Goal: Task Accomplishment & Management: Manage account settings

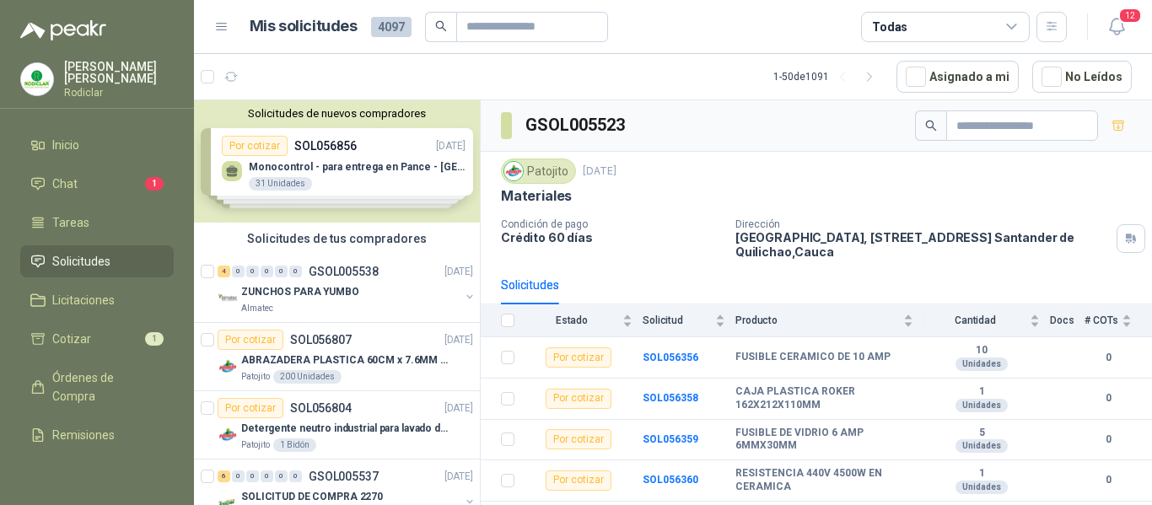
scroll to position [844, 0]
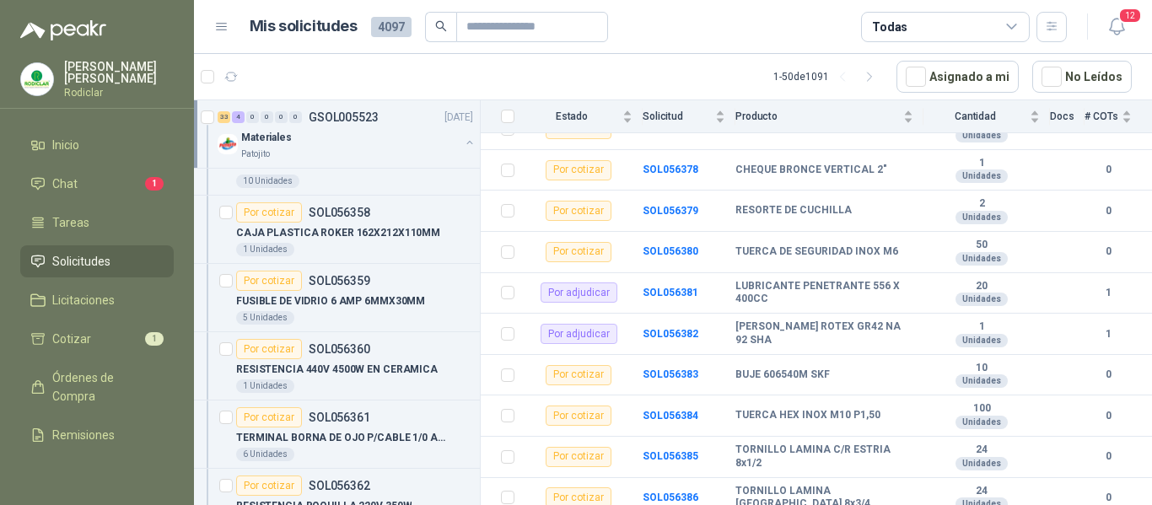
click at [83, 265] on span "Solicitudes" at bounding box center [81, 261] width 58 height 19
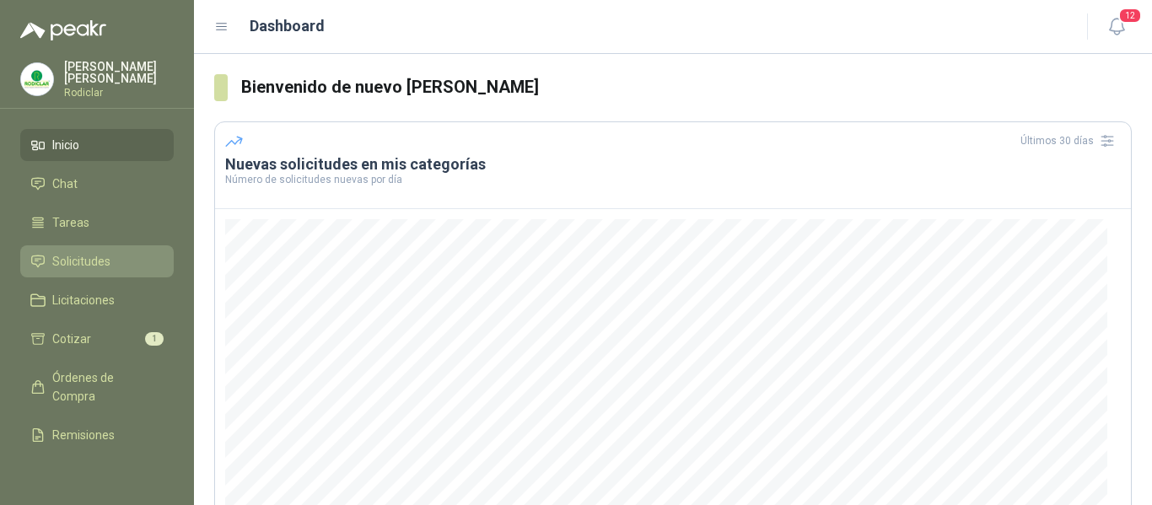
click at [75, 262] on span "Solicitudes" at bounding box center [81, 261] width 58 height 19
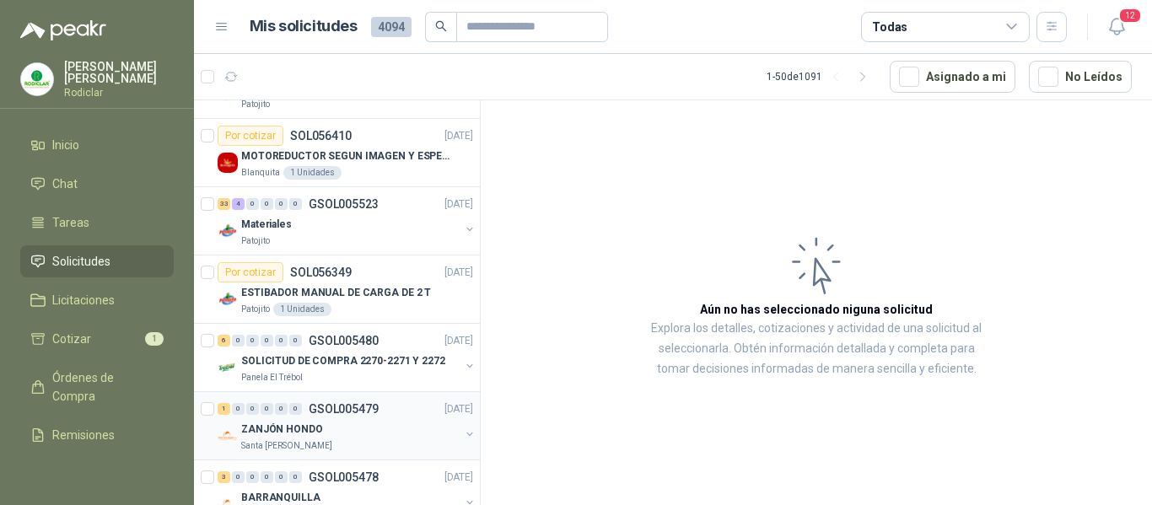
scroll to position [1519, 0]
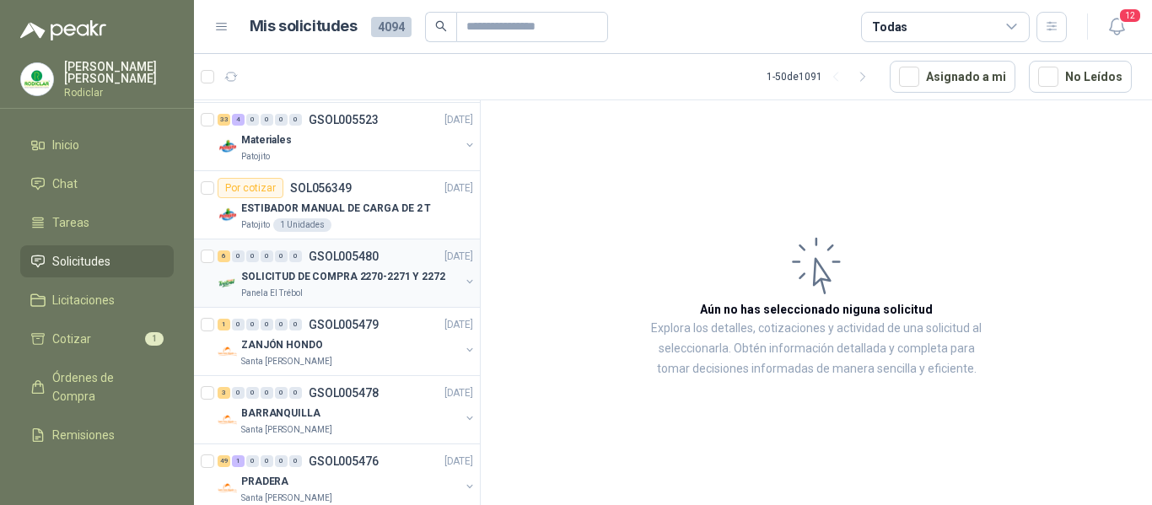
click at [381, 283] on p "SOLICITUD DE COMPRA 2270-2271 Y 2272" at bounding box center [343, 277] width 204 height 16
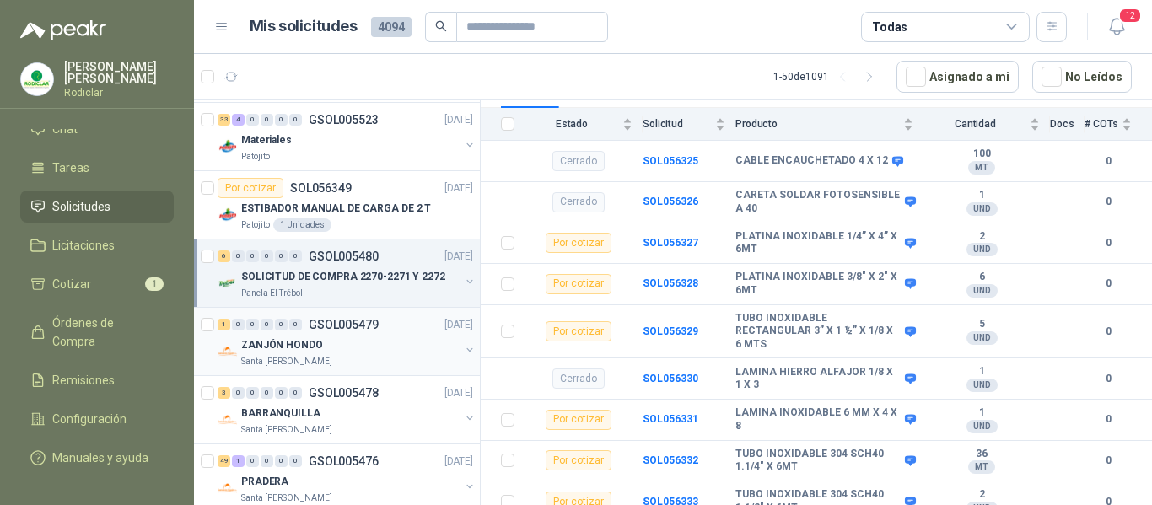
scroll to position [84, 0]
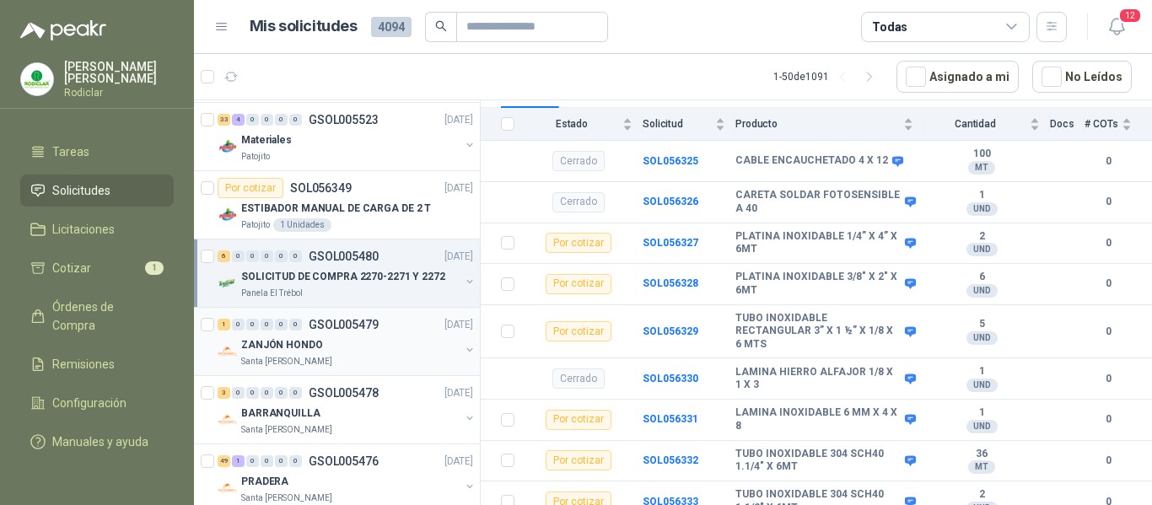
click at [337, 348] on div "ZANJÓN HONDO" at bounding box center [350, 345] width 219 height 20
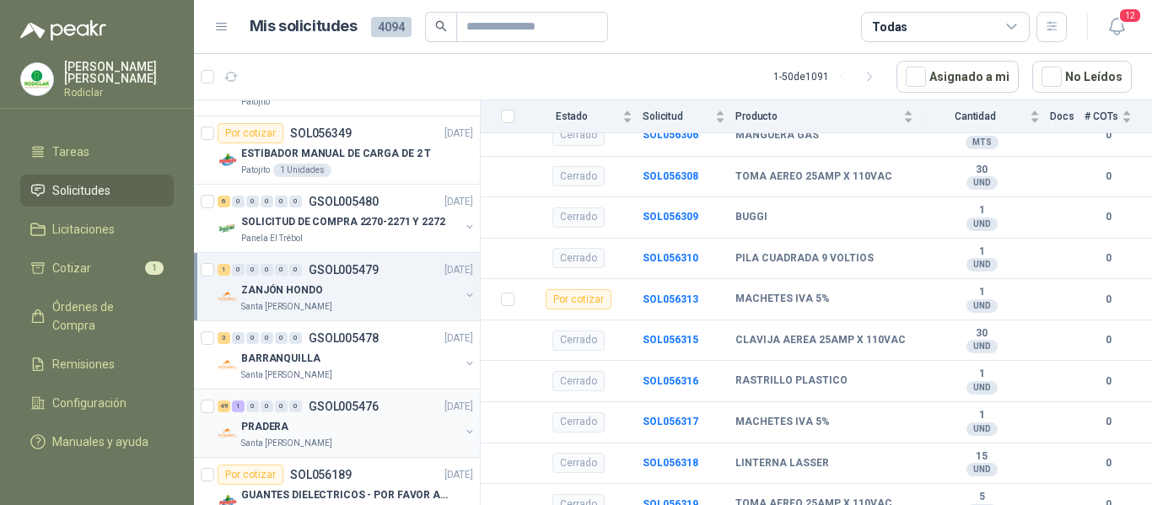
scroll to position [1603, 0]
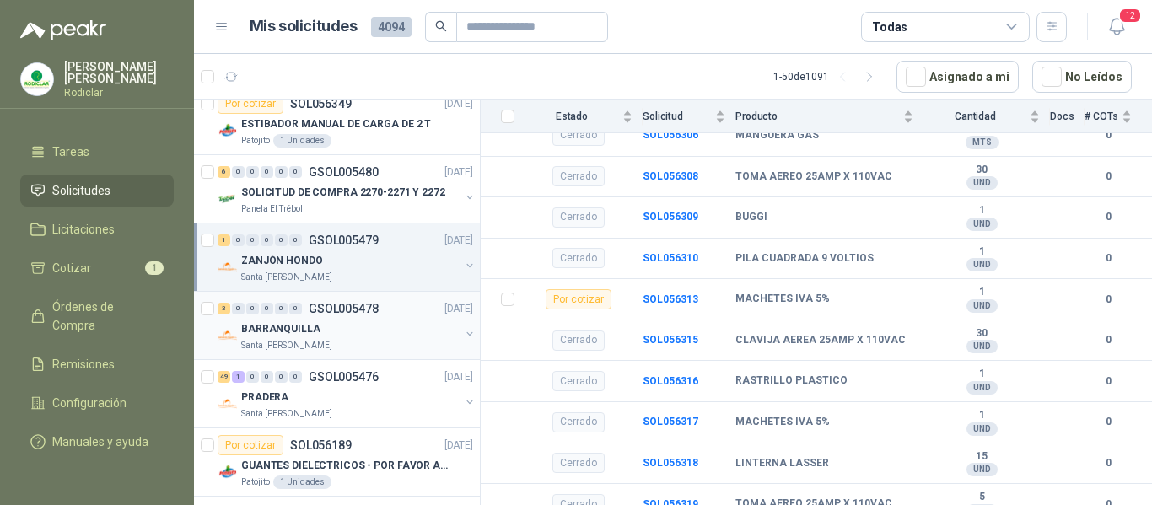
click at [364, 327] on div "BARRANQUILLA" at bounding box center [350, 329] width 219 height 20
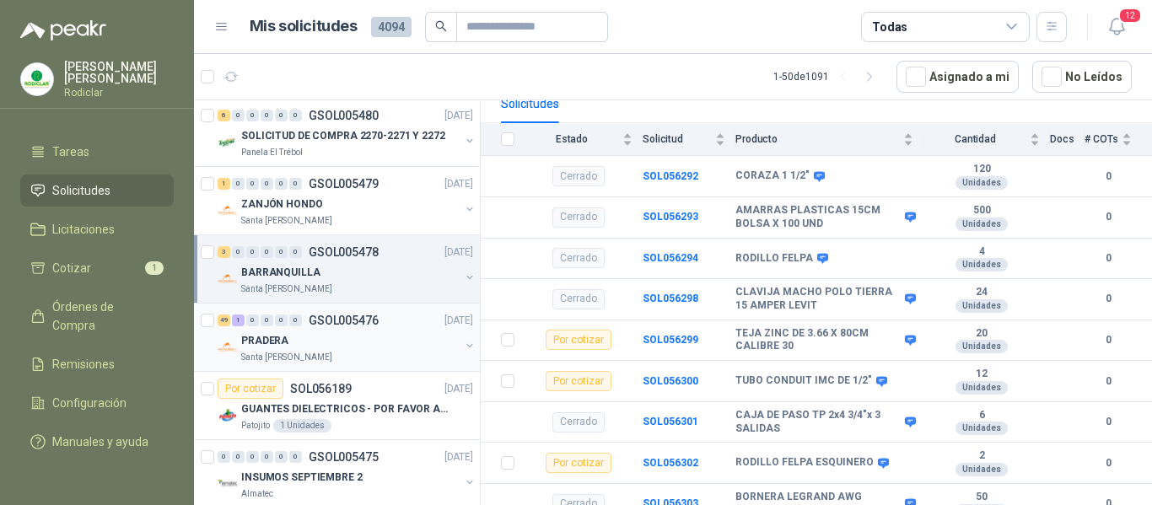
scroll to position [1687, 0]
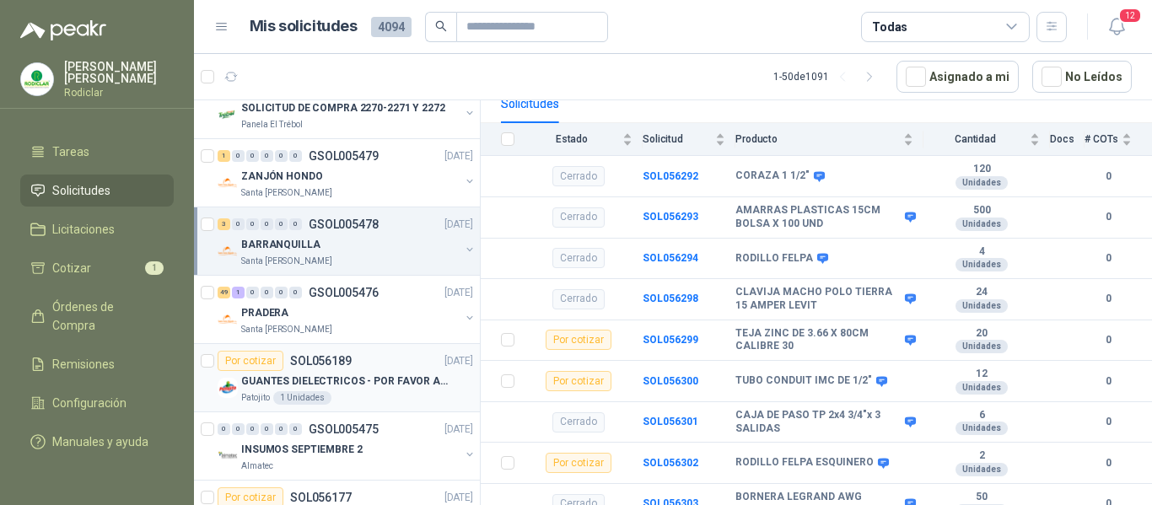
click at [391, 364] on div "Por cotizar SOL056189 16/09/25" at bounding box center [346, 361] width 256 height 20
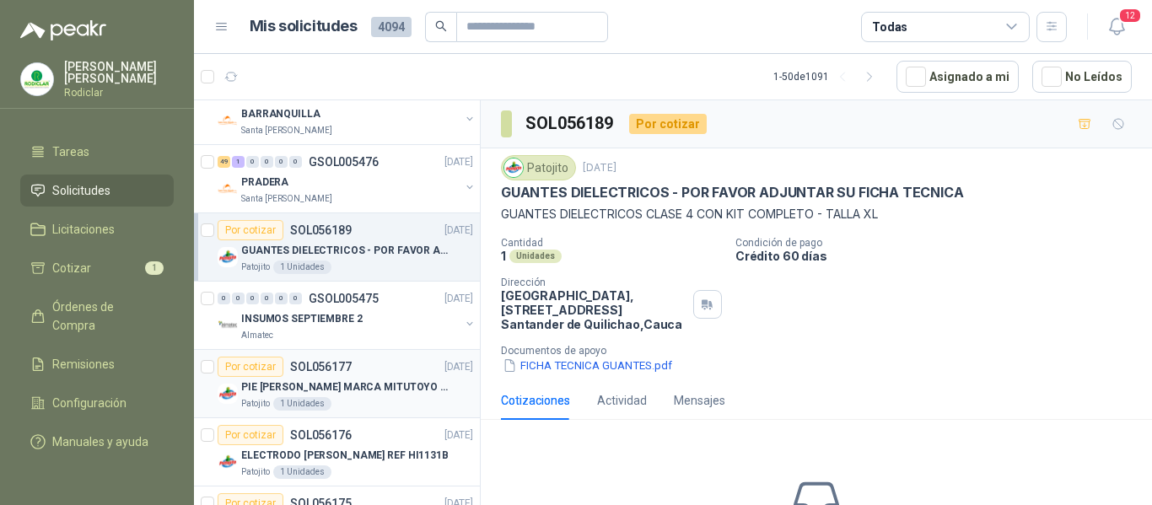
scroll to position [1856, 0]
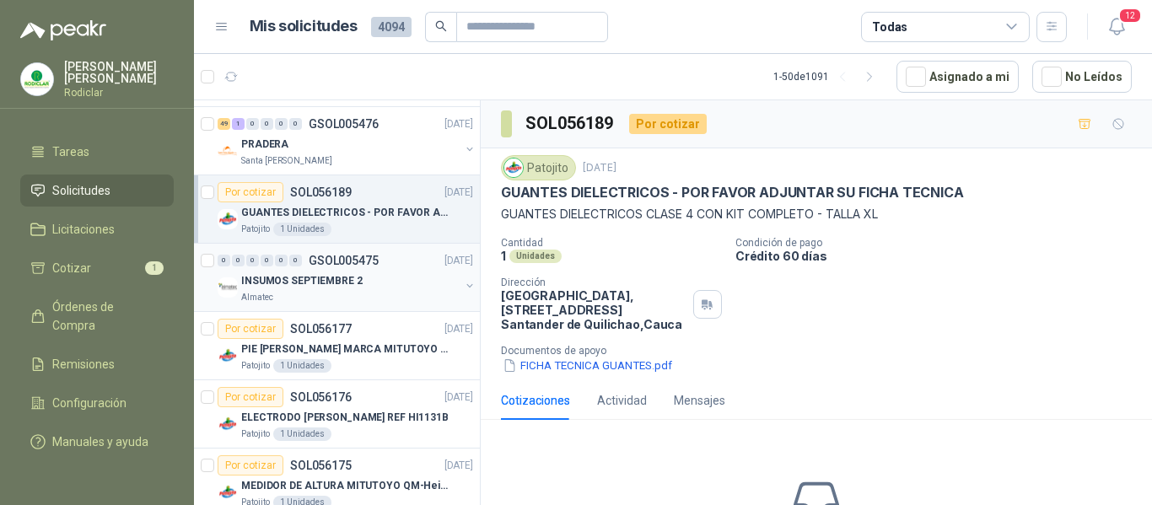
click at [360, 290] on div "INSUMOS SEPTIEMBRE 2" at bounding box center [350, 281] width 219 height 20
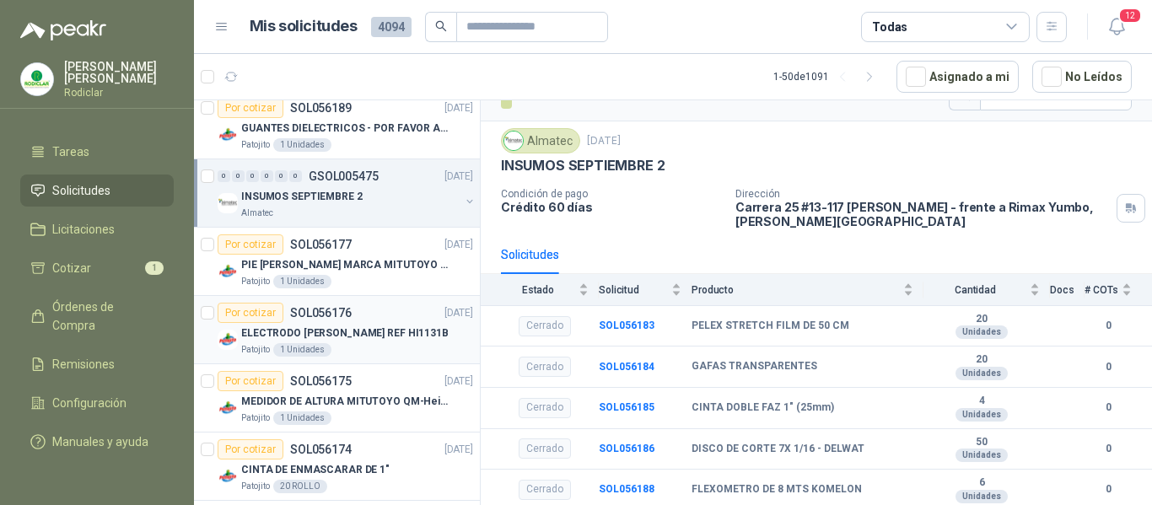
scroll to position [2025, 0]
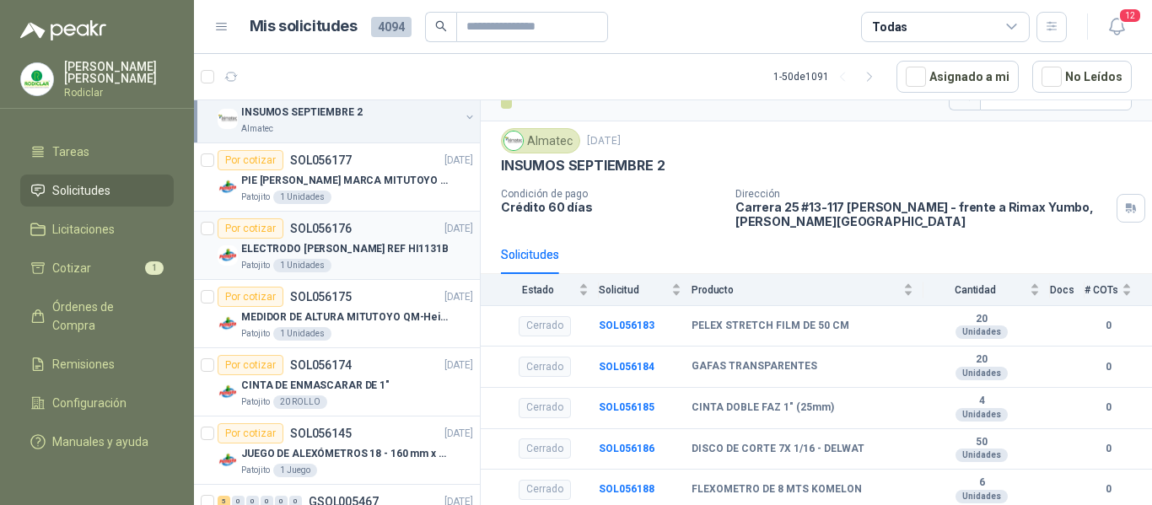
click at [321, 234] on p "SOL056176" at bounding box center [321, 229] width 62 height 12
